Goal: Task Accomplishment & Management: Use online tool/utility

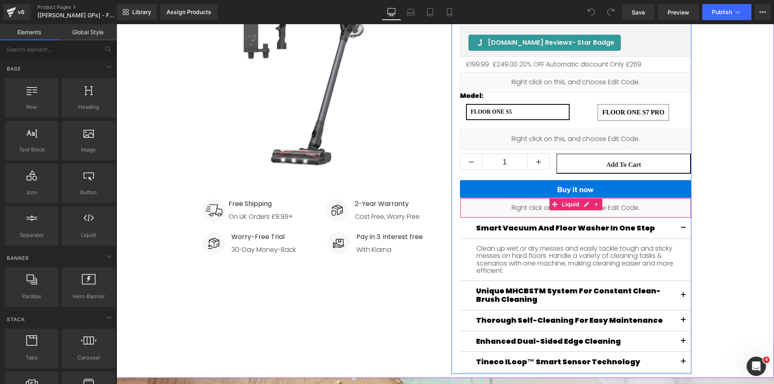
scroll to position [85, 0]
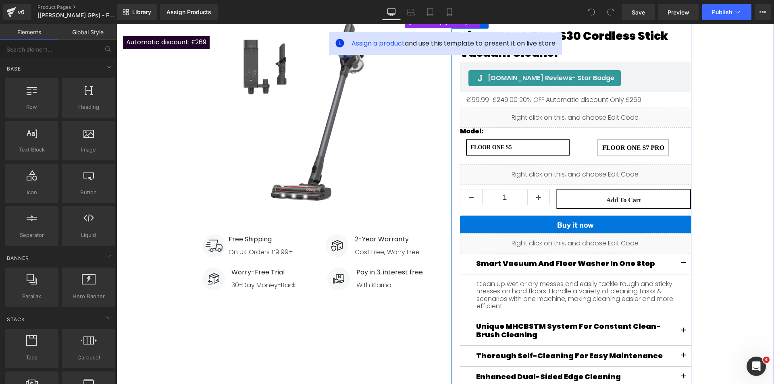
click at [575, 128] on div "Liquid" at bounding box center [575, 118] width 231 height 20
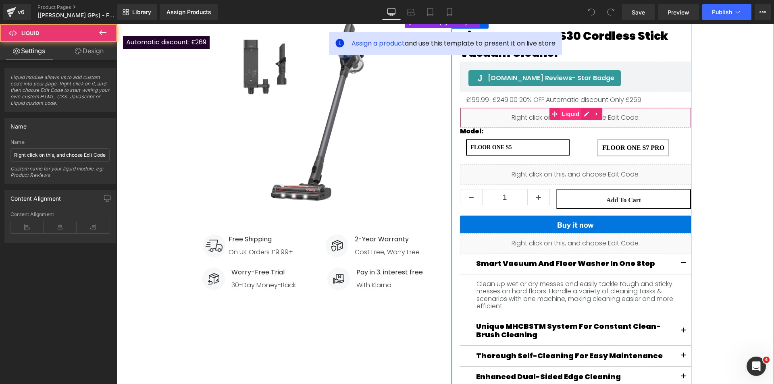
scroll to position [40, 0]
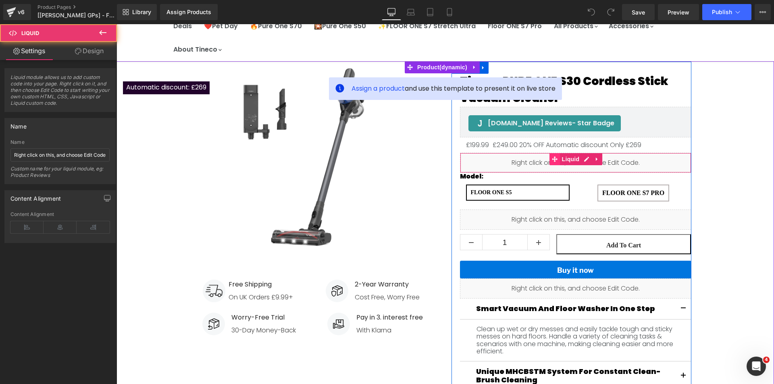
click at [555, 161] on span "Main content" at bounding box center [554, 159] width 10 height 12
click at [581, 160] on div "Liquid" at bounding box center [575, 163] width 231 height 20
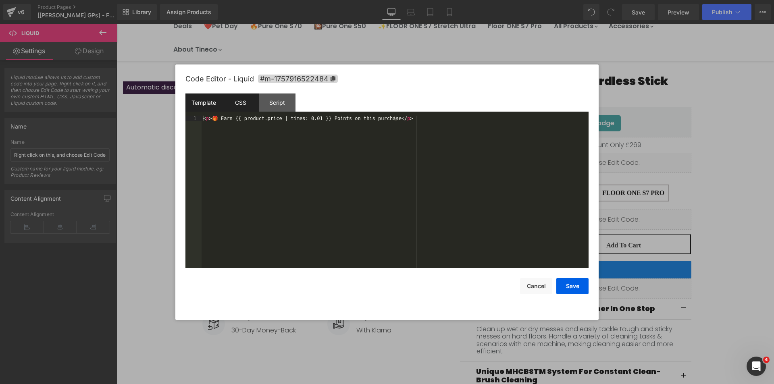
click at [246, 103] on div "CSS" at bounding box center [240, 102] width 37 height 18
click at [283, 105] on div "Script" at bounding box center [277, 102] width 37 height 18
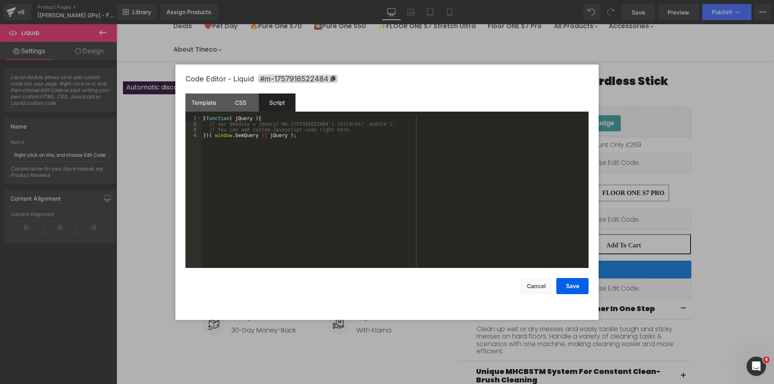
click at [694, 185] on div at bounding box center [387, 192] width 774 height 384
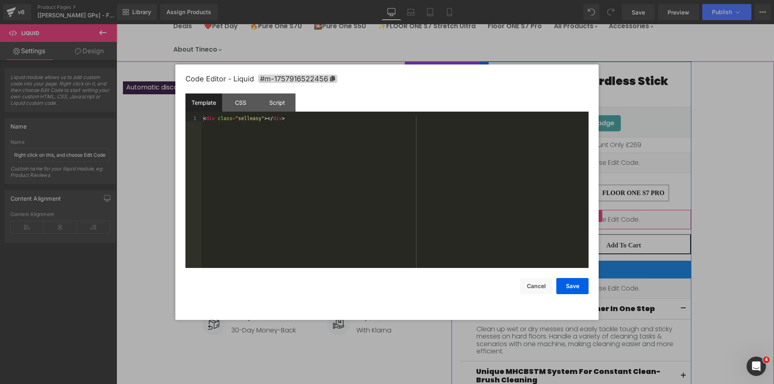
click at [582, 216] on div "Liquid" at bounding box center [575, 220] width 231 height 20
click at [253, 109] on div "CSS" at bounding box center [240, 102] width 37 height 18
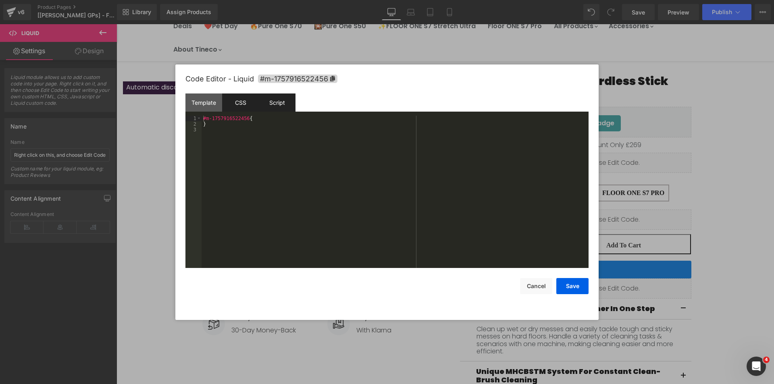
click at [274, 106] on div "Script" at bounding box center [277, 102] width 37 height 18
drag, startPoint x: 719, startPoint y: 187, endPoint x: 518, endPoint y: 166, distance: 202.2
click at [719, 187] on div at bounding box center [387, 192] width 774 height 384
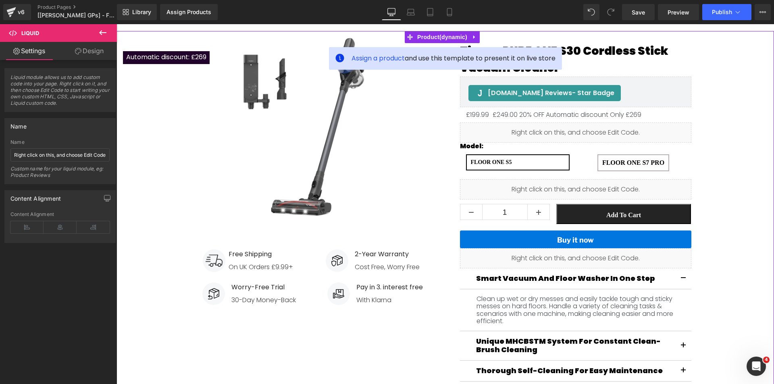
scroll to position [81, 0]
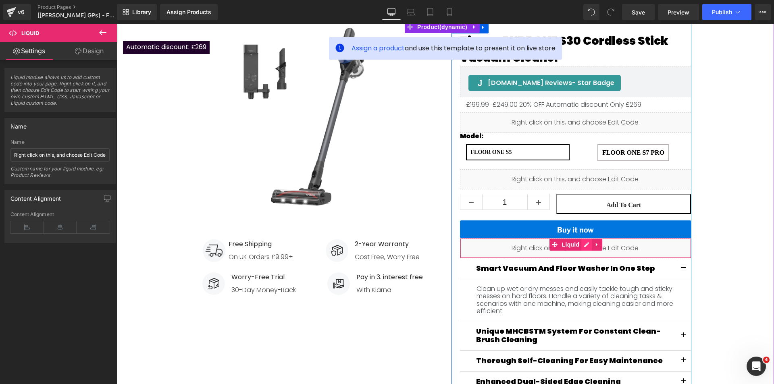
click at [583, 245] on div "Liquid" at bounding box center [575, 248] width 231 height 20
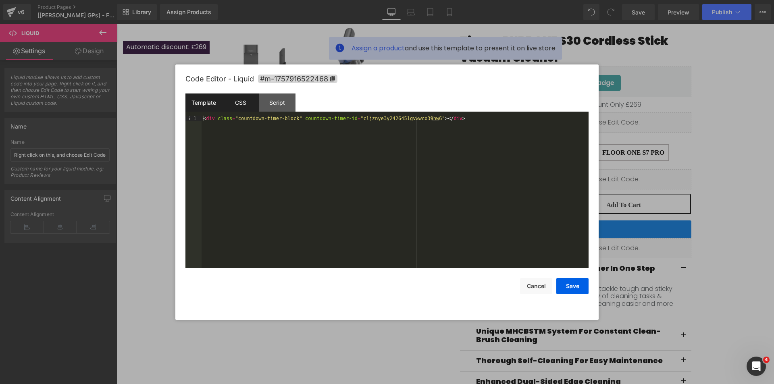
click at [248, 103] on div "CSS" at bounding box center [240, 102] width 37 height 18
click at [281, 102] on div "Script" at bounding box center [277, 102] width 37 height 18
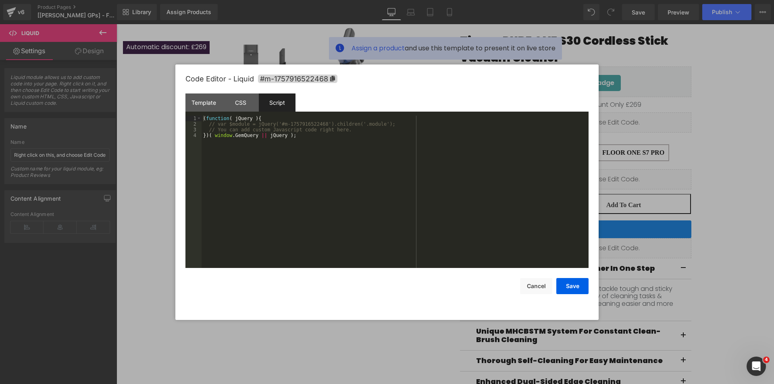
click at [763, 179] on div at bounding box center [387, 192] width 774 height 384
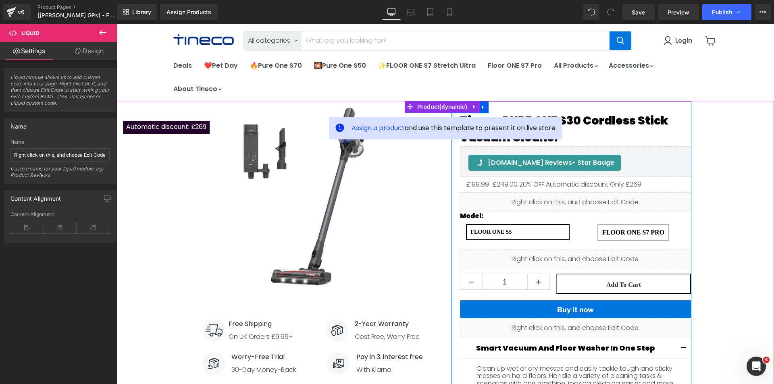
scroll to position [0, 0]
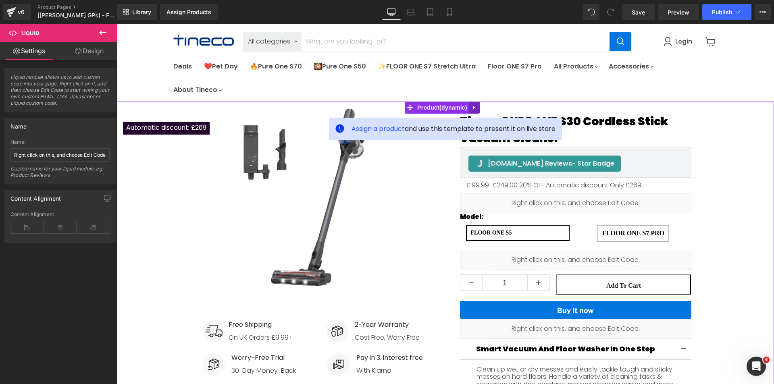
click at [475, 107] on icon "Main content" at bounding box center [474, 108] width 2 height 4
click at [479, 108] on icon "Main content" at bounding box center [480, 108] width 6 height 6
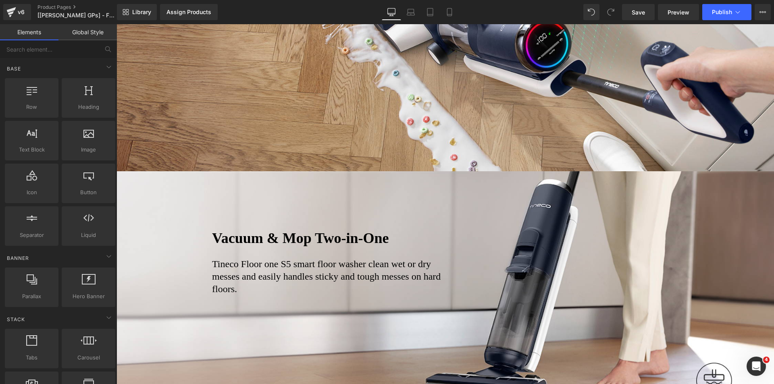
scroll to position [403, 0]
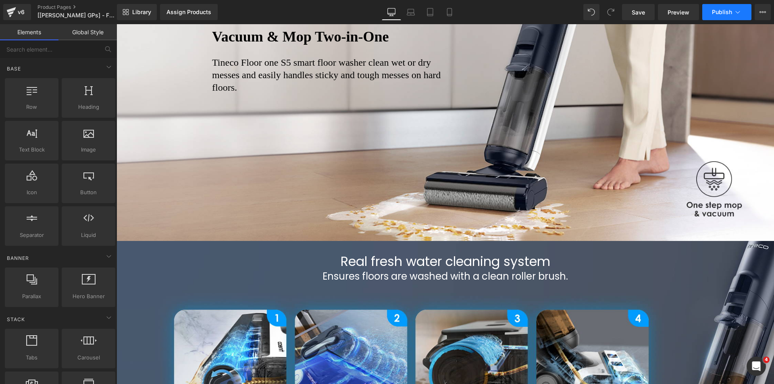
click at [719, 8] on button "Publish" at bounding box center [726, 12] width 49 height 16
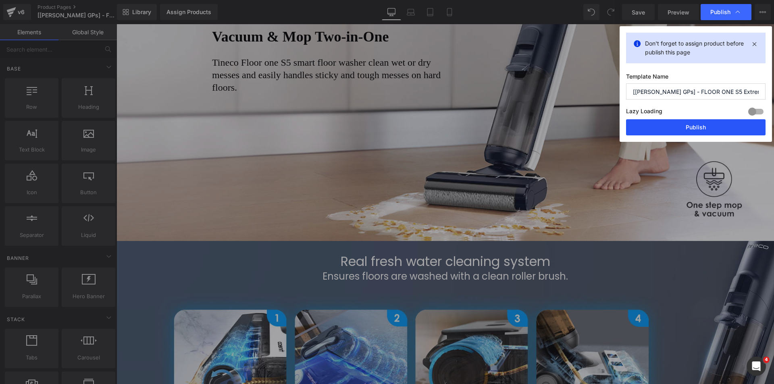
drag, startPoint x: 679, startPoint y: 129, endPoint x: 611, endPoint y: 93, distance: 77.2
click at [679, 129] on button "Publish" at bounding box center [695, 127] width 139 height 16
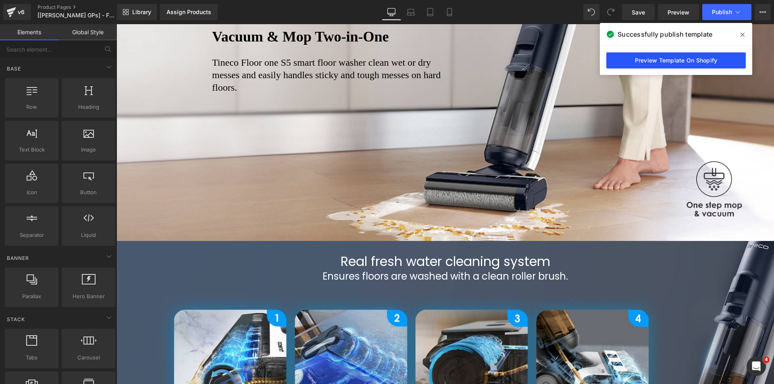
click at [645, 66] on link "Preview Template On Shopify" at bounding box center [675, 60] width 139 height 16
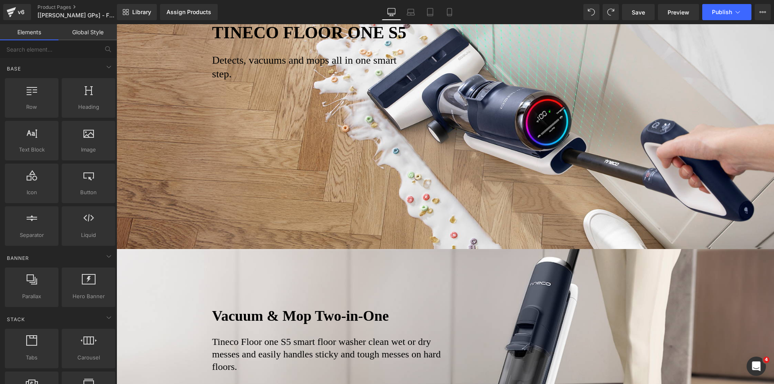
scroll to position [0, 0]
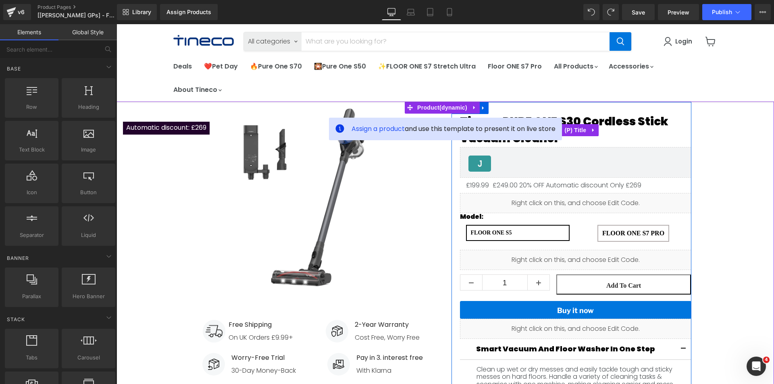
click at [619, 139] on span "Tineco PURE ONE S30 Cordless Stick Vacuum Cleaner" at bounding box center [575, 130] width 231 height 34
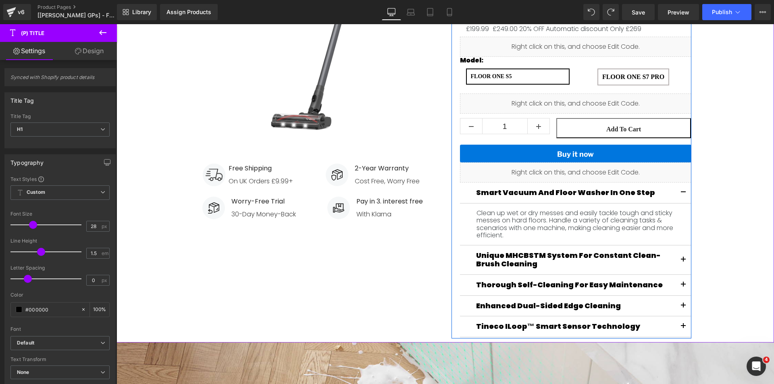
scroll to position [161, 0]
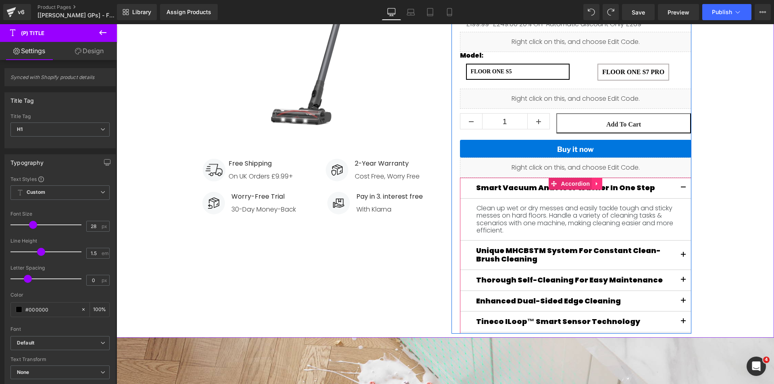
click at [596, 184] on icon "Main content" at bounding box center [597, 184] width 6 height 6
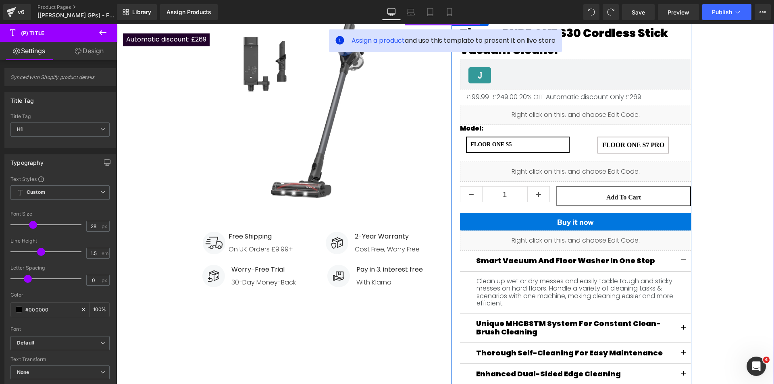
scroll to position [0, 0]
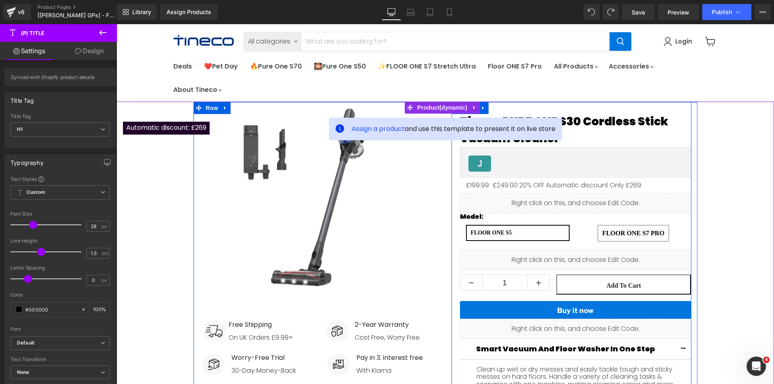
click at [490, 108] on div "Tineco PURE ONE S30 Cordless Stick Vacuum Cleaner (P) Title [DOMAIN_NAME] Revie…" at bounding box center [571, 298] width 240 height 393
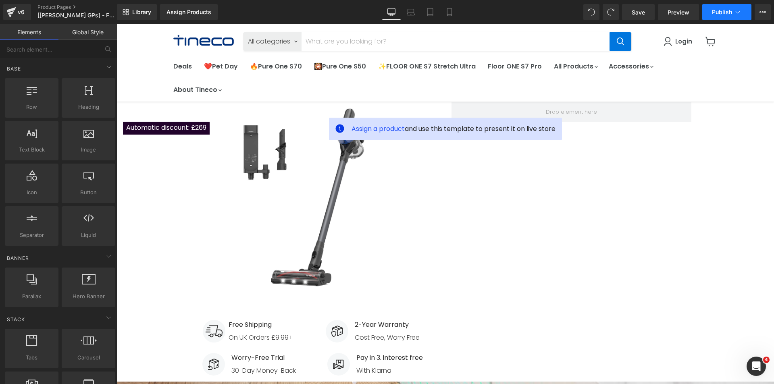
click at [716, 12] on span "Publish" at bounding box center [722, 12] width 20 height 6
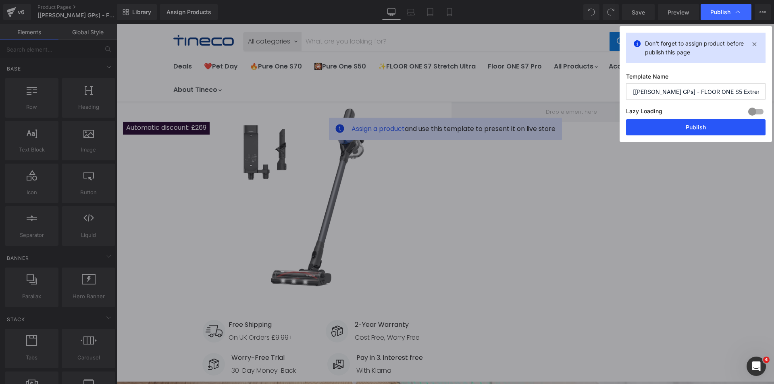
drag, startPoint x: 692, startPoint y: 130, endPoint x: 575, endPoint y: 106, distance: 119.3
click at [692, 130] on button "Publish" at bounding box center [695, 127] width 139 height 16
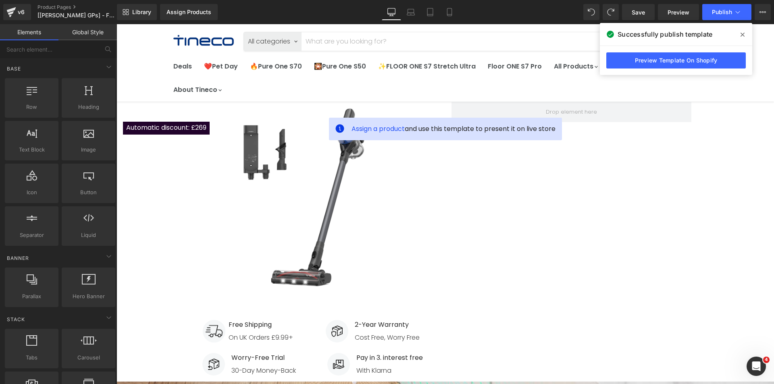
click at [741, 35] on icon at bounding box center [742, 34] width 4 height 6
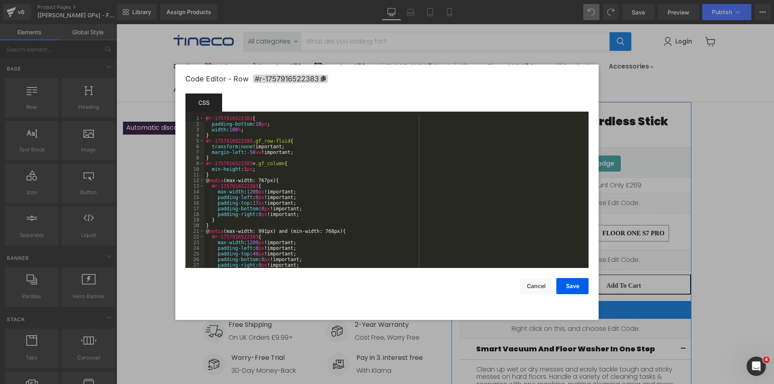
click at [478, 0] on div "Liquid You are previewing how the will restyle your page. You can not edit Elem…" at bounding box center [387, 0] width 774 height 0
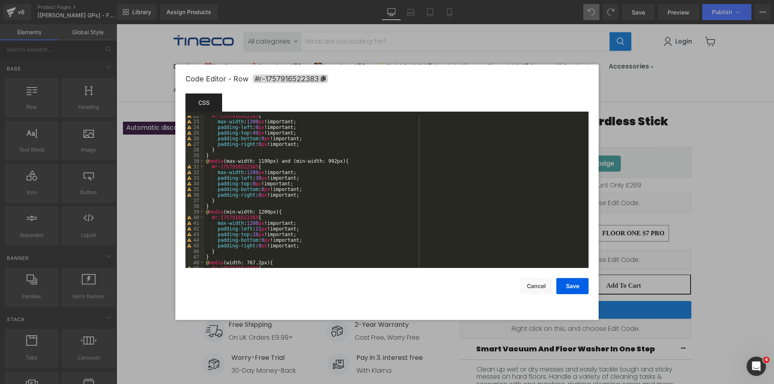
scroll to position [169, 0]
click at [729, 141] on div at bounding box center [387, 192] width 774 height 384
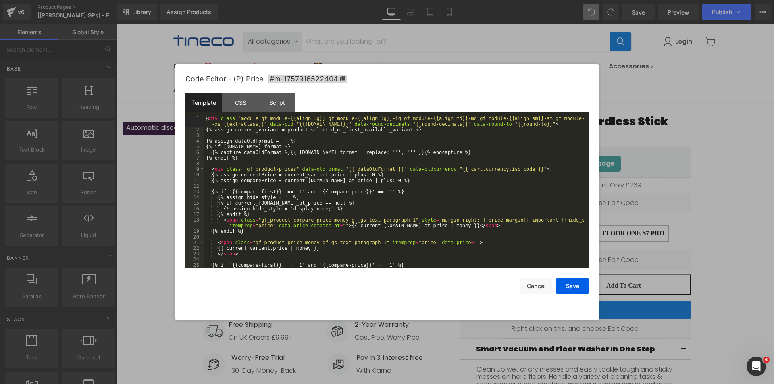
click at [581, 0] on div "Liquid You are previewing how the will restyle your page. You can not edit Elem…" at bounding box center [387, 0] width 774 height 0
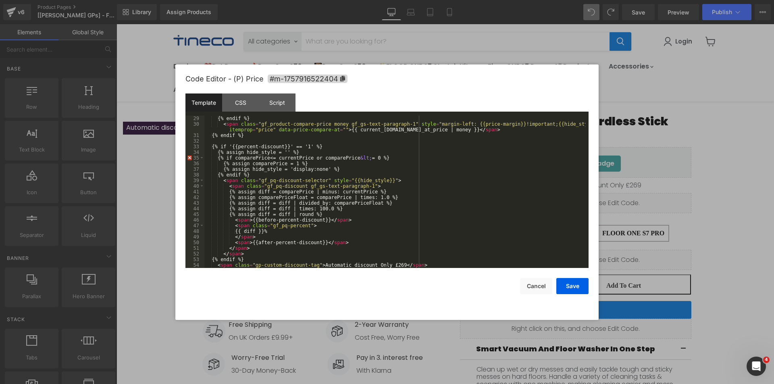
scroll to position [181, 0]
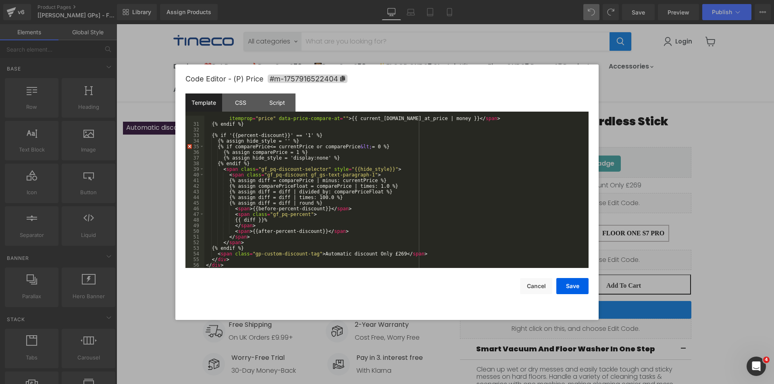
click at [752, 245] on div at bounding box center [387, 192] width 774 height 384
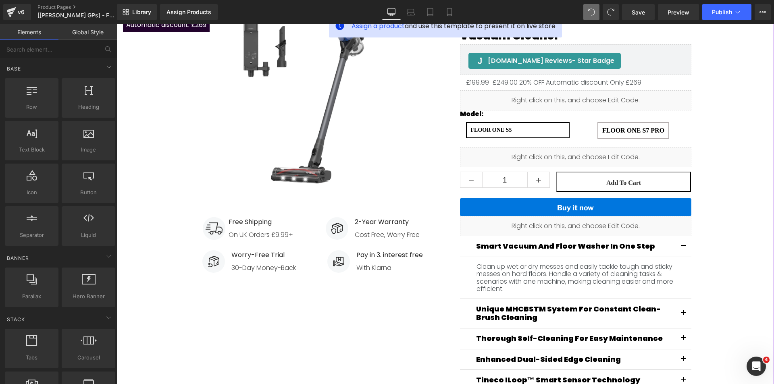
scroll to position [202, 0]
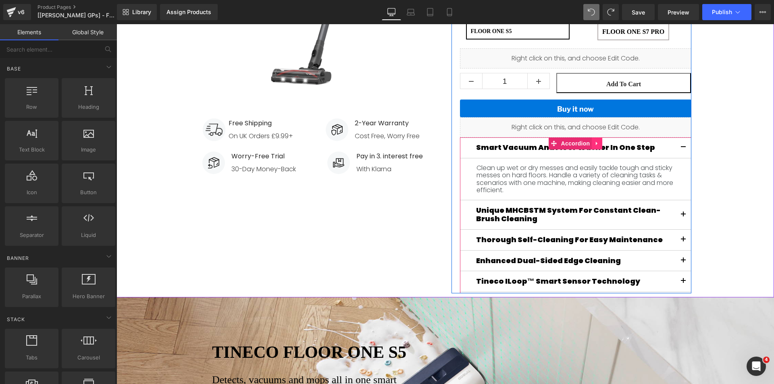
click at [596, 143] on icon "Main content" at bounding box center [597, 144] width 2 height 4
click at [599, 143] on icon "Main content" at bounding box center [602, 144] width 6 height 6
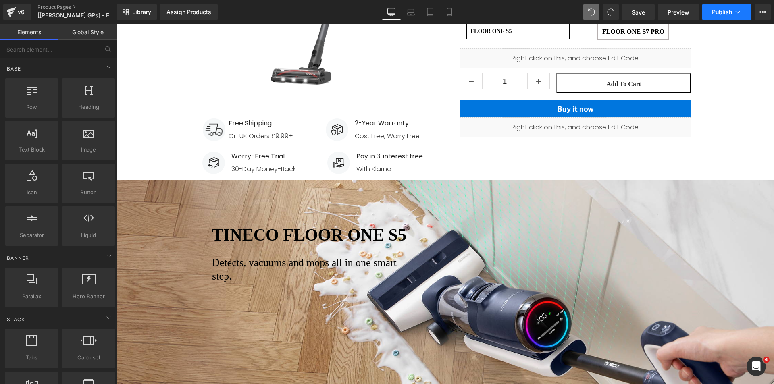
click at [723, 10] on span "Publish" at bounding box center [722, 12] width 20 height 6
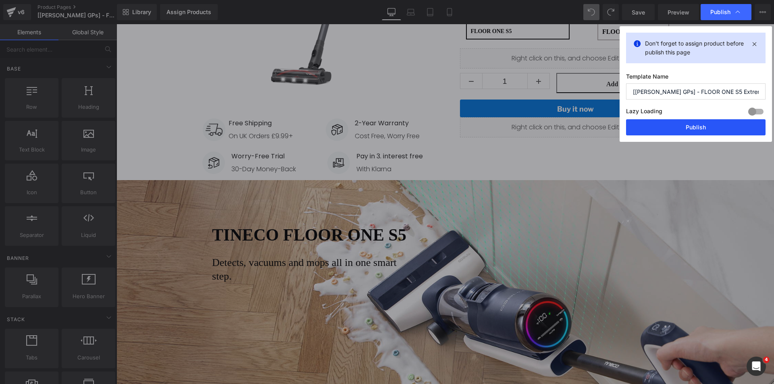
click at [697, 128] on button "Publish" at bounding box center [695, 127] width 139 height 16
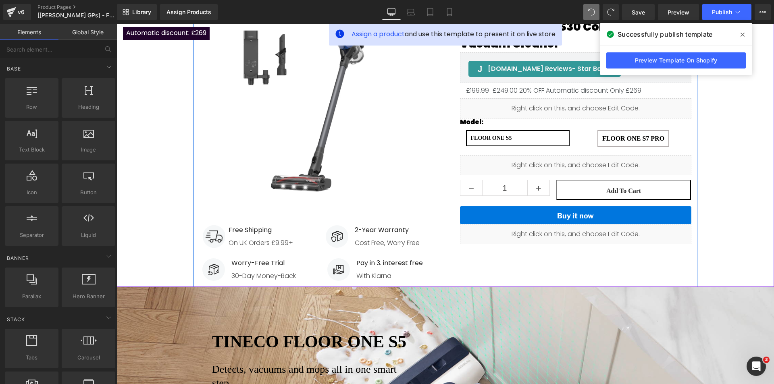
scroll to position [0, 0]
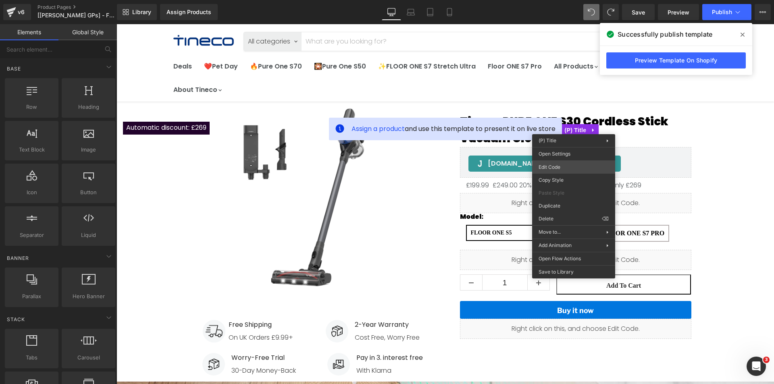
click at [571, 0] on div "Liquid You are previewing how the will restyle your page. You can not edit Elem…" at bounding box center [387, 0] width 774 height 0
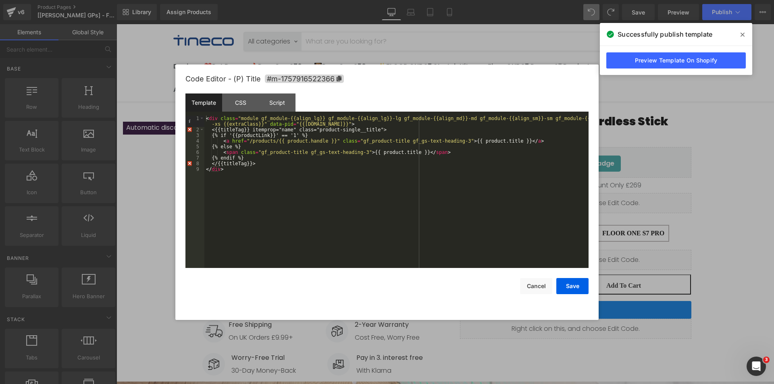
click at [640, 164] on div at bounding box center [387, 192] width 774 height 384
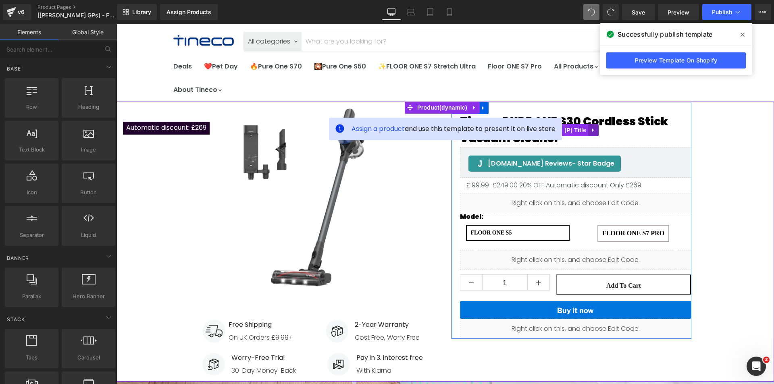
click at [590, 129] on icon "Main content" at bounding box center [593, 130] width 6 height 6
click at [597, 130] on icon "Main content" at bounding box center [599, 130] width 6 height 6
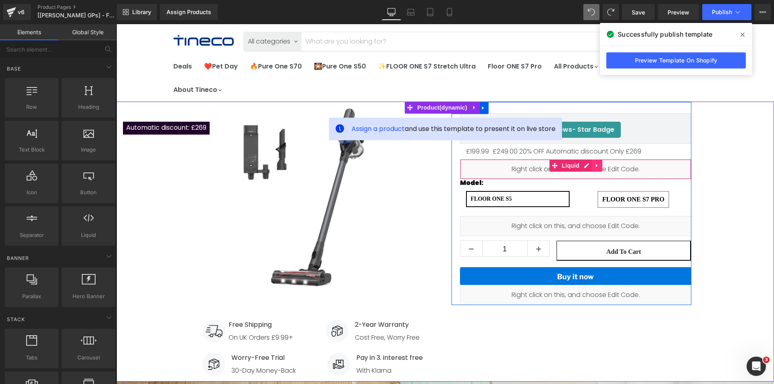
click at [596, 166] on icon "Main content" at bounding box center [597, 166] width 2 height 4
click at [601, 166] on icon "Main content" at bounding box center [602, 166] width 6 height 6
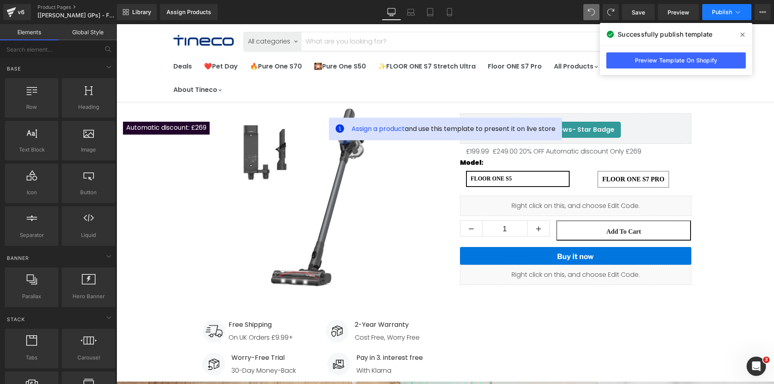
click at [722, 13] on span "Publish" at bounding box center [722, 12] width 20 height 6
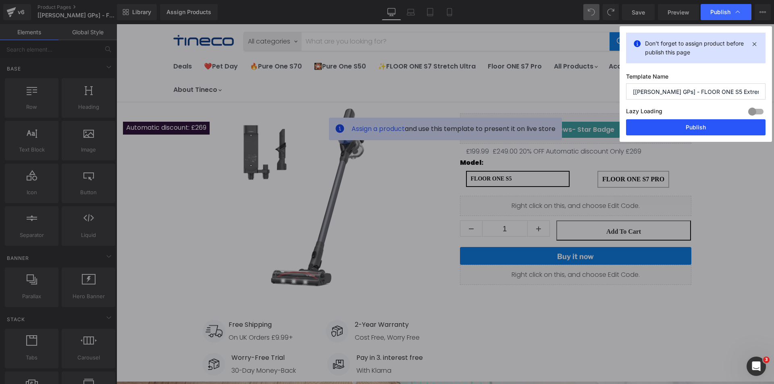
drag, startPoint x: 708, startPoint y: 128, endPoint x: 588, endPoint y: 64, distance: 136.3
click at [708, 128] on button "Publish" at bounding box center [695, 127] width 139 height 16
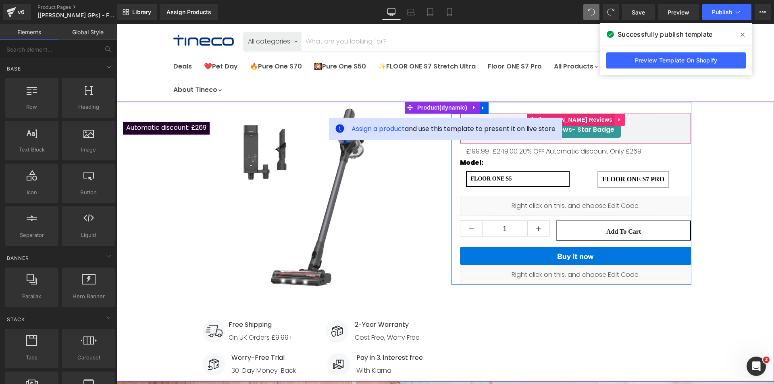
click at [614, 124] on link "Main content" at bounding box center [619, 120] width 10 height 12
click at [622, 121] on icon "Main content" at bounding box center [625, 120] width 6 height 6
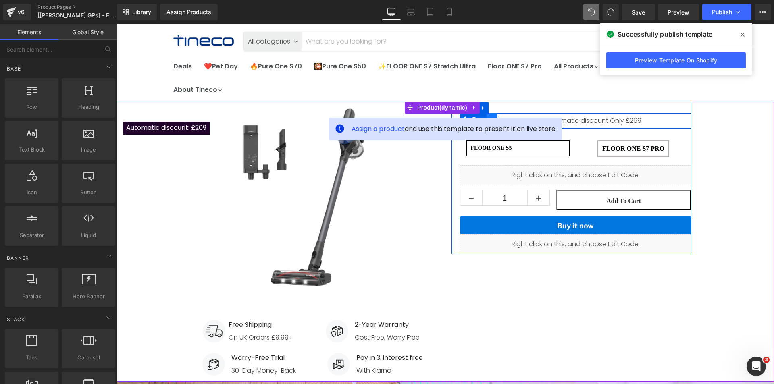
click at [490, 116] on link "Main content" at bounding box center [491, 119] width 10 height 12
click at [510, 115] on link "Main content" at bounding box center [512, 119] width 10 height 12
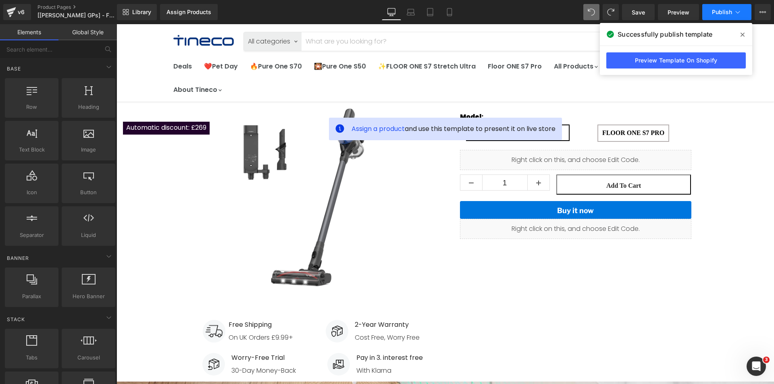
click at [718, 12] on span "Publish" at bounding box center [722, 12] width 20 height 6
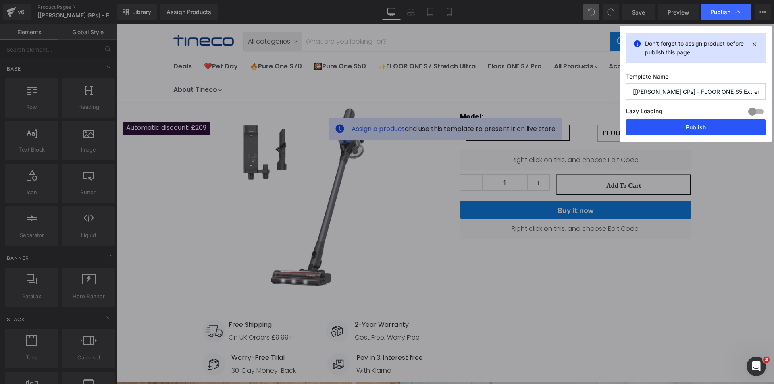
click at [696, 127] on button "Publish" at bounding box center [695, 127] width 139 height 16
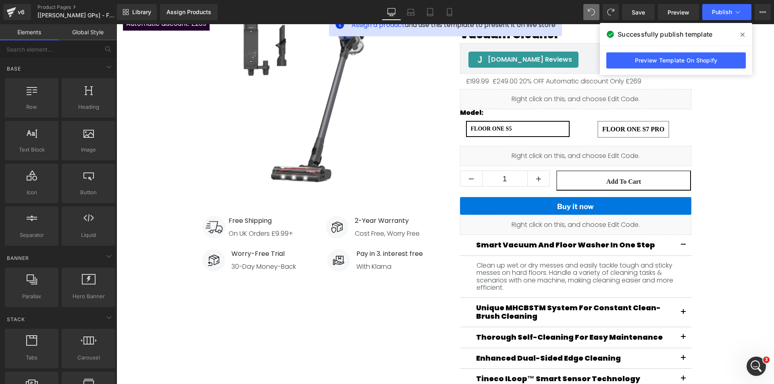
scroll to position [40, 0]
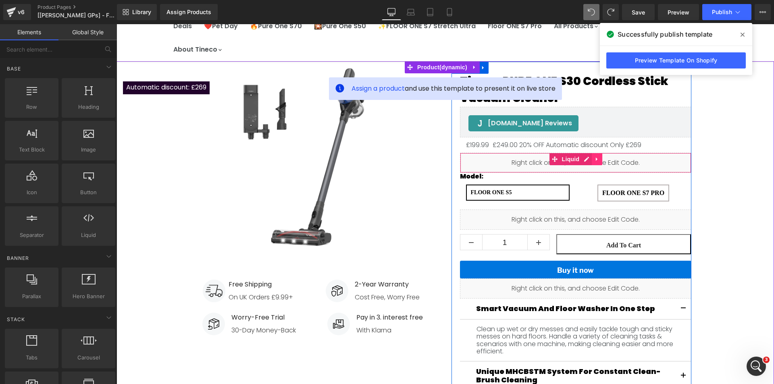
click at [596, 160] on icon "Main content" at bounding box center [597, 160] width 2 height 4
click at [600, 160] on icon "Main content" at bounding box center [602, 159] width 6 height 6
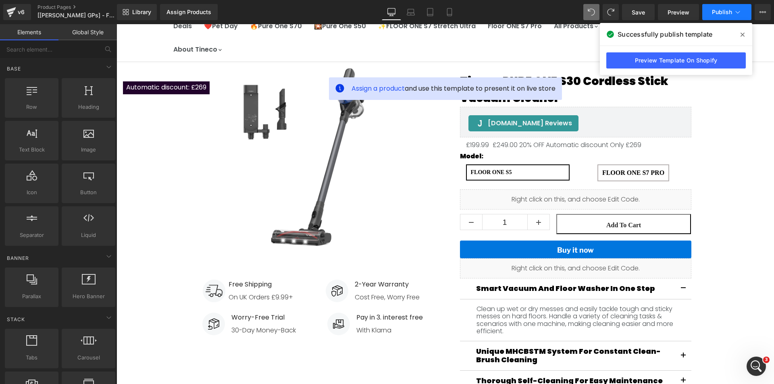
click at [723, 17] on button "Publish" at bounding box center [726, 12] width 49 height 16
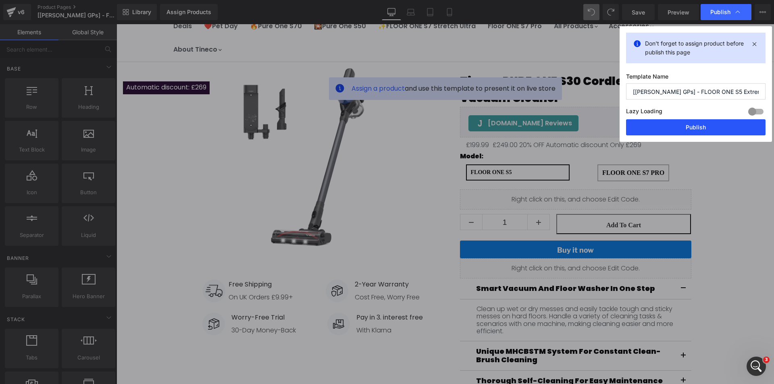
click at [685, 125] on button "Publish" at bounding box center [695, 127] width 139 height 16
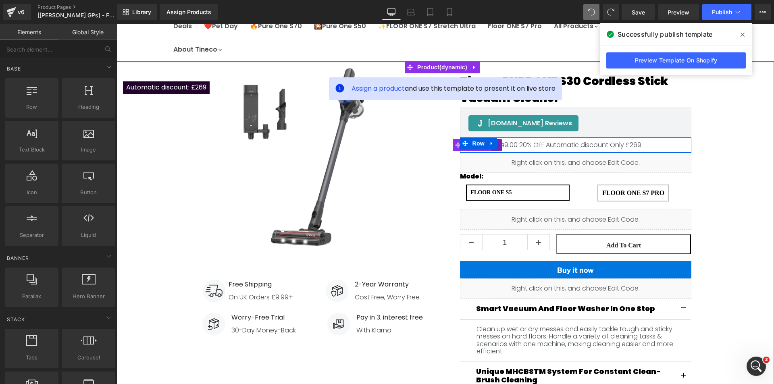
click at [496, 147] on icon "Main content" at bounding box center [497, 145] width 6 height 6
click at [499, 143] on icon "Main content" at bounding box center [502, 145] width 6 height 6
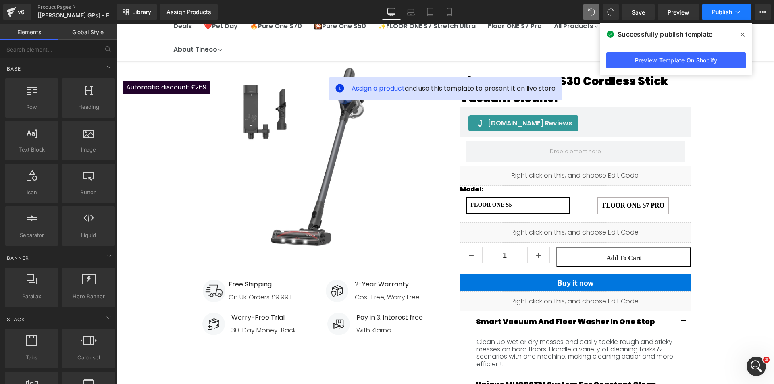
click at [719, 13] on span "Publish" at bounding box center [722, 12] width 20 height 6
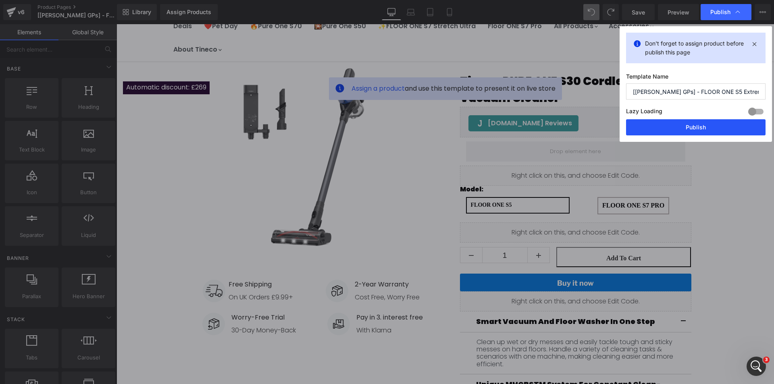
click at [683, 131] on button "Publish" at bounding box center [695, 127] width 139 height 16
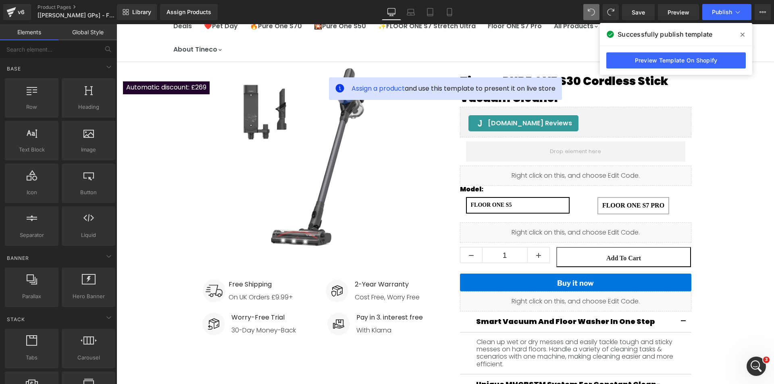
drag, startPoint x: 743, startPoint y: 35, endPoint x: 574, endPoint y: 3, distance: 171.9
click at [743, 35] on icon at bounding box center [742, 35] width 4 height 4
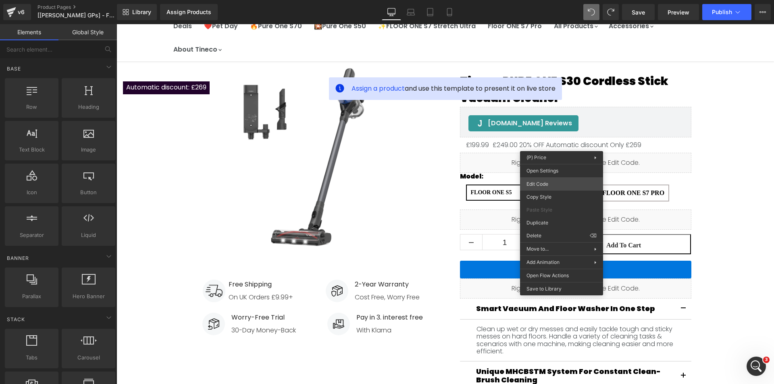
click at [553, 0] on div "Liquid You are previewing how the will restyle your page. You can not edit Elem…" at bounding box center [387, 0] width 774 height 0
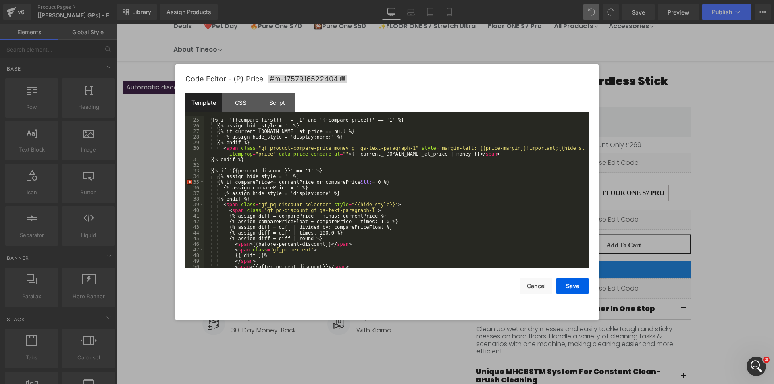
scroll to position [181, 0]
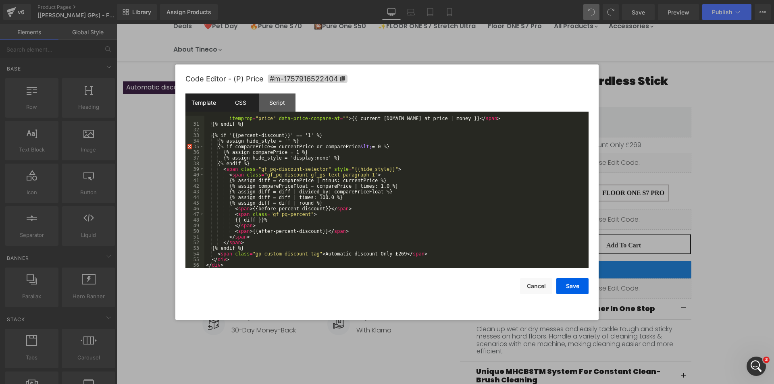
click at [248, 101] on div "CSS" at bounding box center [240, 102] width 37 height 18
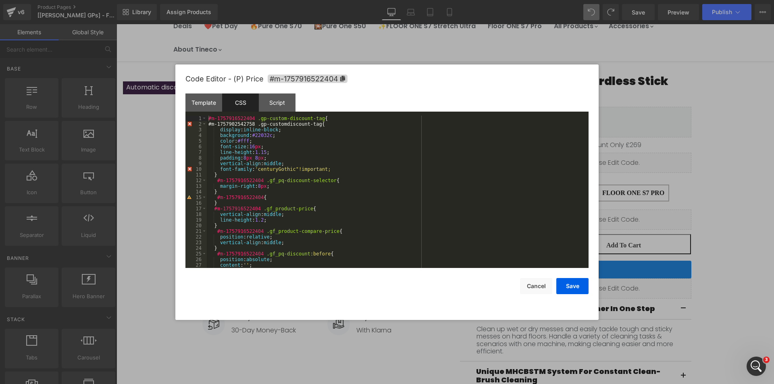
click at [652, 148] on div at bounding box center [387, 192] width 774 height 384
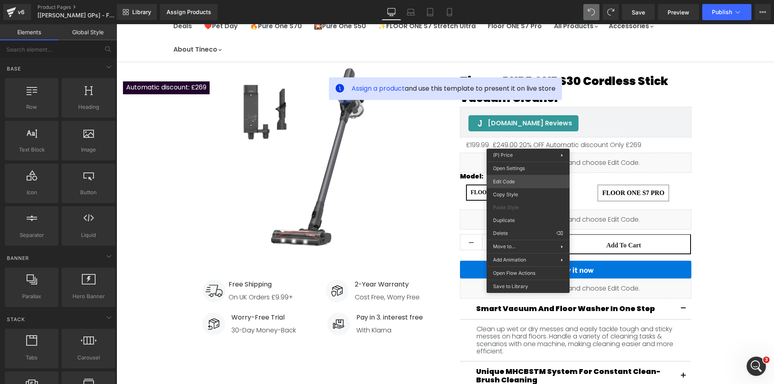
click at [528, 0] on div "Liquid You are previewing how the will restyle your page. You can not edit Elem…" at bounding box center [387, 0] width 774 height 0
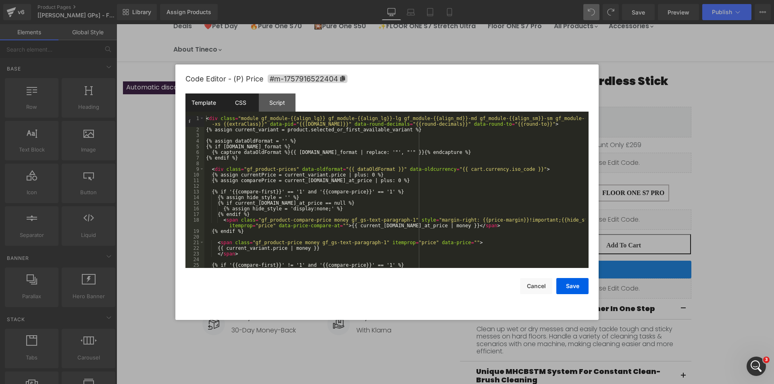
click at [237, 103] on div "CSS" at bounding box center [240, 102] width 37 height 18
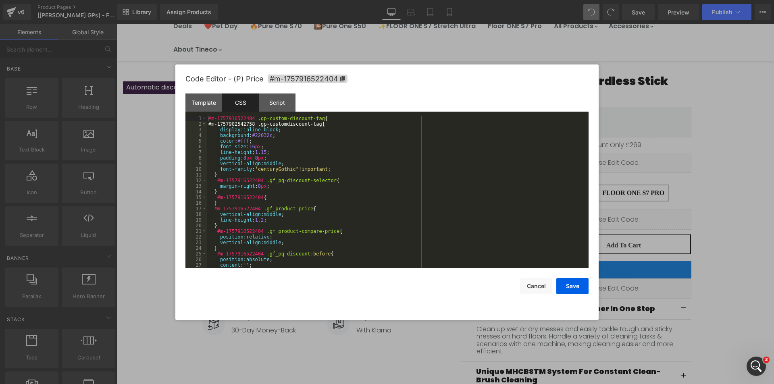
click at [258, 157] on div "#m-1757916522404 .gp-custom-discount-tag { #m-1757902542758 .gp-customdiscount-…" at bounding box center [396, 198] width 378 height 164
drag, startPoint x: 324, startPoint y: 124, endPoint x: 324, endPoint y: 120, distance: 4.1
click at [324, 120] on div "#m-1757916522404 .gp-custom-discount-tag { #m-1757902542758 .gp-customdiscount-…" at bounding box center [396, 198] width 378 height 164
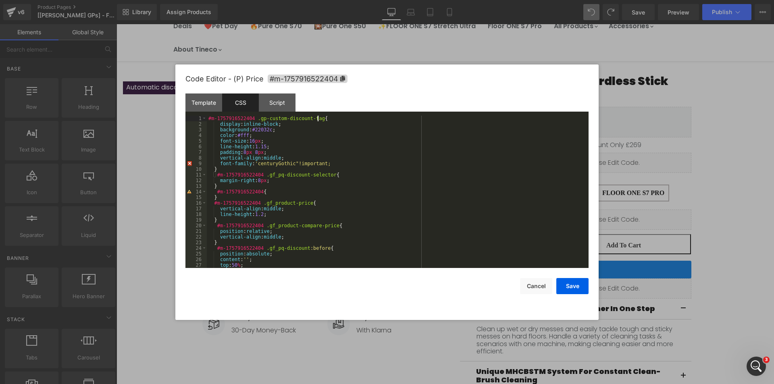
click at [252, 164] on div "#m-1757916522404 .gp-custom-discount-tag { display : inline-block ; background …" at bounding box center [396, 198] width 378 height 164
click at [571, 288] on button "Save" at bounding box center [572, 286] width 32 height 16
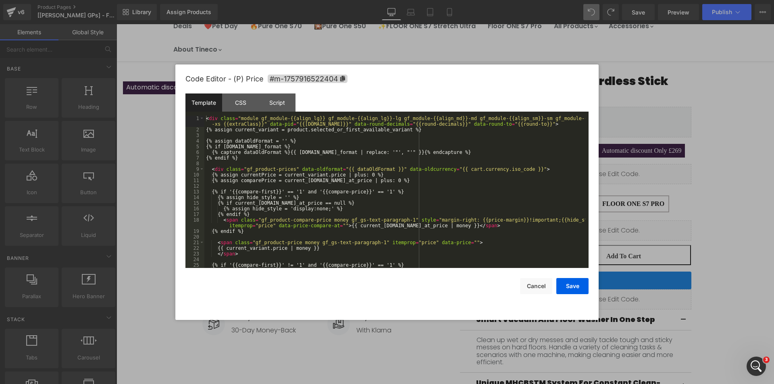
click at [489, 0] on div "Liquid You are previewing how the will restyle your page. You can not edit Elem…" at bounding box center [387, 0] width 774 height 0
click at [243, 104] on div "CSS" at bounding box center [240, 102] width 37 height 18
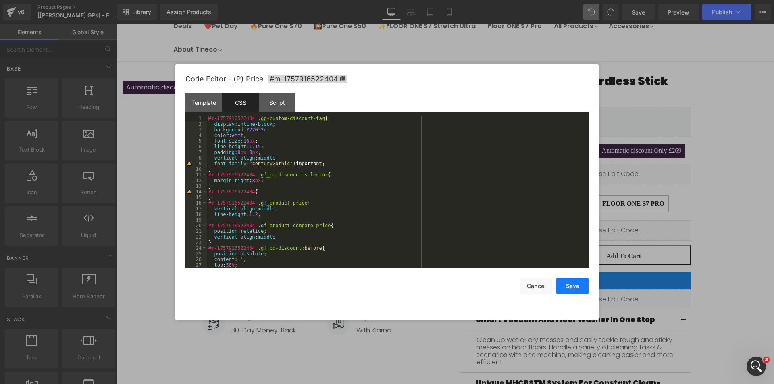
click at [575, 285] on button "Save" at bounding box center [572, 286] width 32 height 16
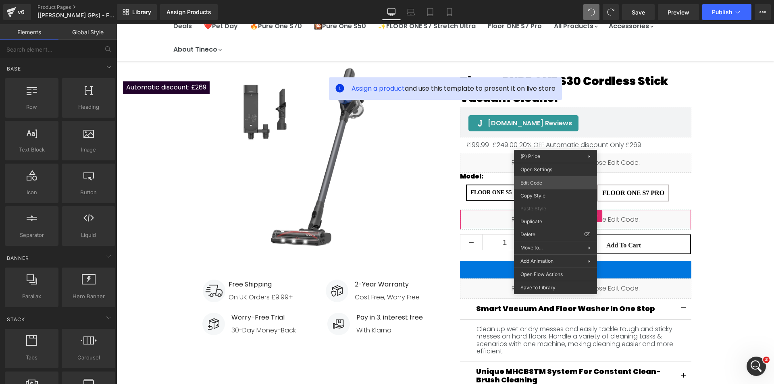
click at [547, 0] on div "Liquid You are previewing how the will restyle your page. You can not edit Elem…" at bounding box center [387, 0] width 774 height 0
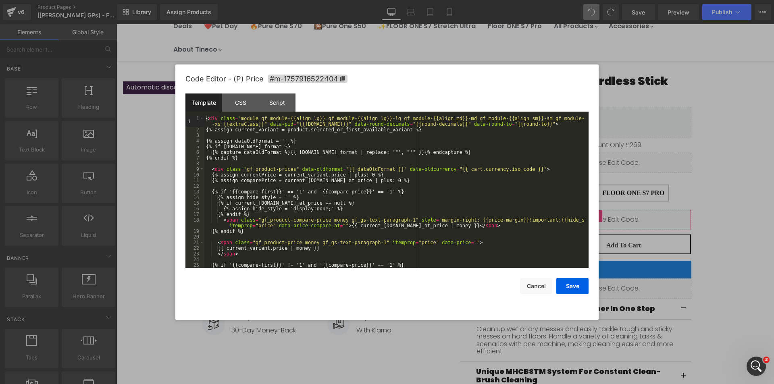
click at [243, 106] on div "CSS" at bounding box center [240, 102] width 37 height 18
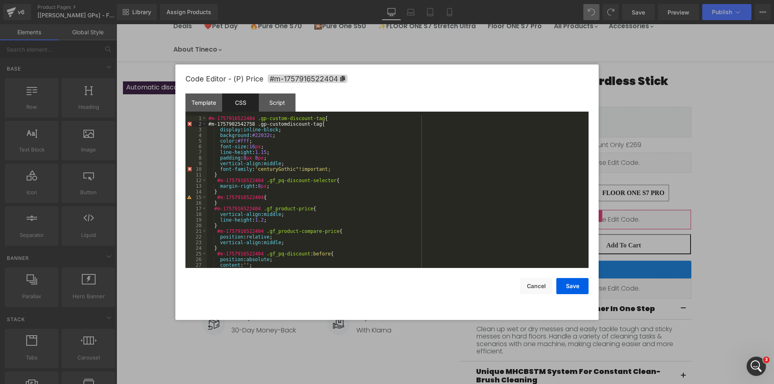
click at [322, 124] on div "#m-1757916522404 .gp-custom-discount-tag { #m-1757902542758 .gp-customdiscount-…" at bounding box center [396, 198] width 378 height 164
click at [295, 137] on div "#m-1757916522404 .gp-custom-discount-tag { #m-1757902542758 .gp-customdiscount-…" at bounding box center [396, 198] width 378 height 164
drag, startPoint x: 326, startPoint y: 122, endPoint x: 327, endPoint y: 116, distance: 5.8
click at [327, 116] on div "#m-1757916522404 .gp-custom-discount-tag { #m-1757902542758 .gp-customdiscount-…" at bounding box center [396, 198] width 378 height 164
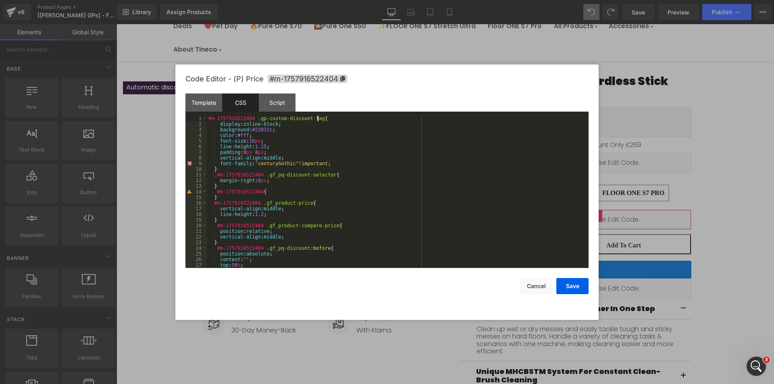
click at [290, 163] on div "#m-1757916522404 .gp-custom-discount-tag { display : inline-block ; background …" at bounding box center [396, 198] width 378 height 164
click at [575, 286] on button "Save" at bounding box center [572, 286] width 32 height 16
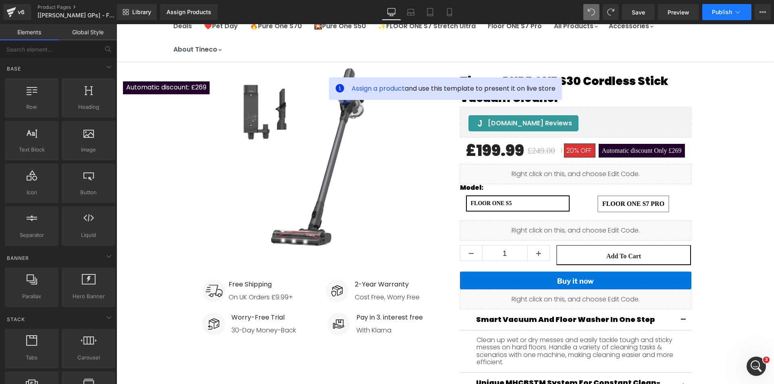
click at [716, 13] on span "Publish" at bounding box center [722, 12] width 20 height 6
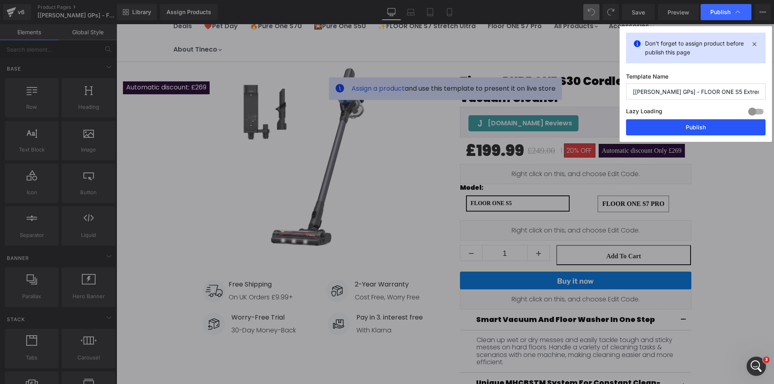
click at [698, 128] on button "Publish" at bounding box center [695, 127] width 139 height 16
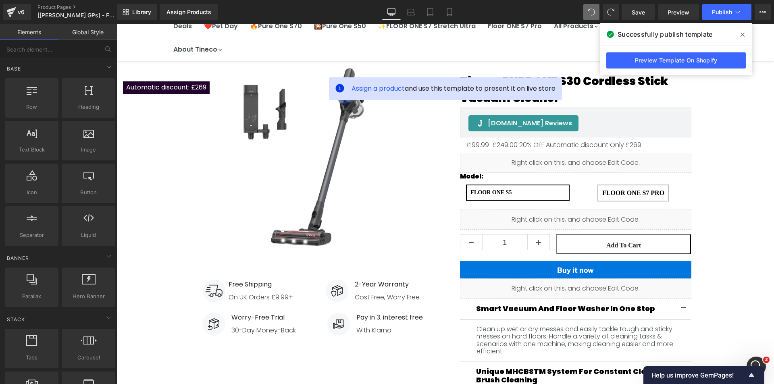
click at [741, 34] on icon at bounding box center [742, 35] width 4 height 4
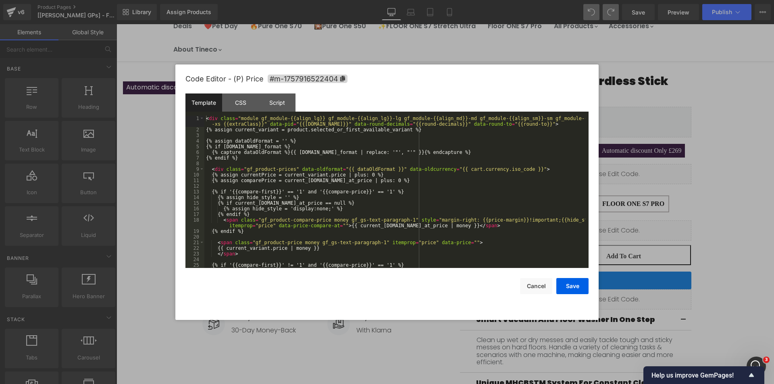
click at [501, 0] on div "Liquid You are previewing how the will restyle your page. You can not edit Elem…" at bounding box center [387, 0] width 774 height 0
click at [253, 108] on div "CSS" at bounding box center [240, 102] width 37 height 18
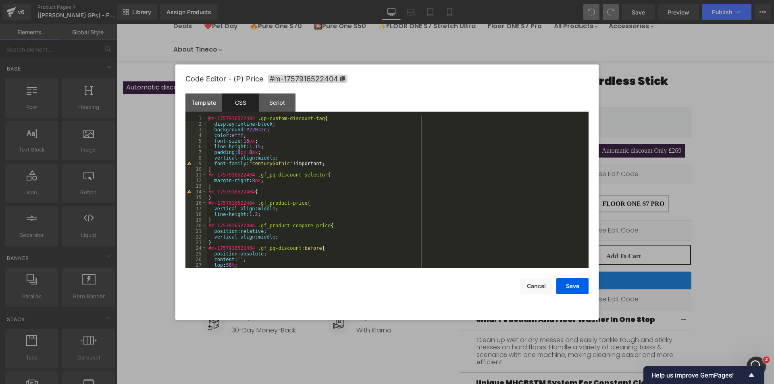
drag, startPoint x: 701, startPoint y: 130, endPoint x: 463, endPoint y: 146, distance: 238.3
click at [701, 130] on div at bounding box center [387, 192] width 774 height 384
